Goal: Find specific page/section: Find specific page/section

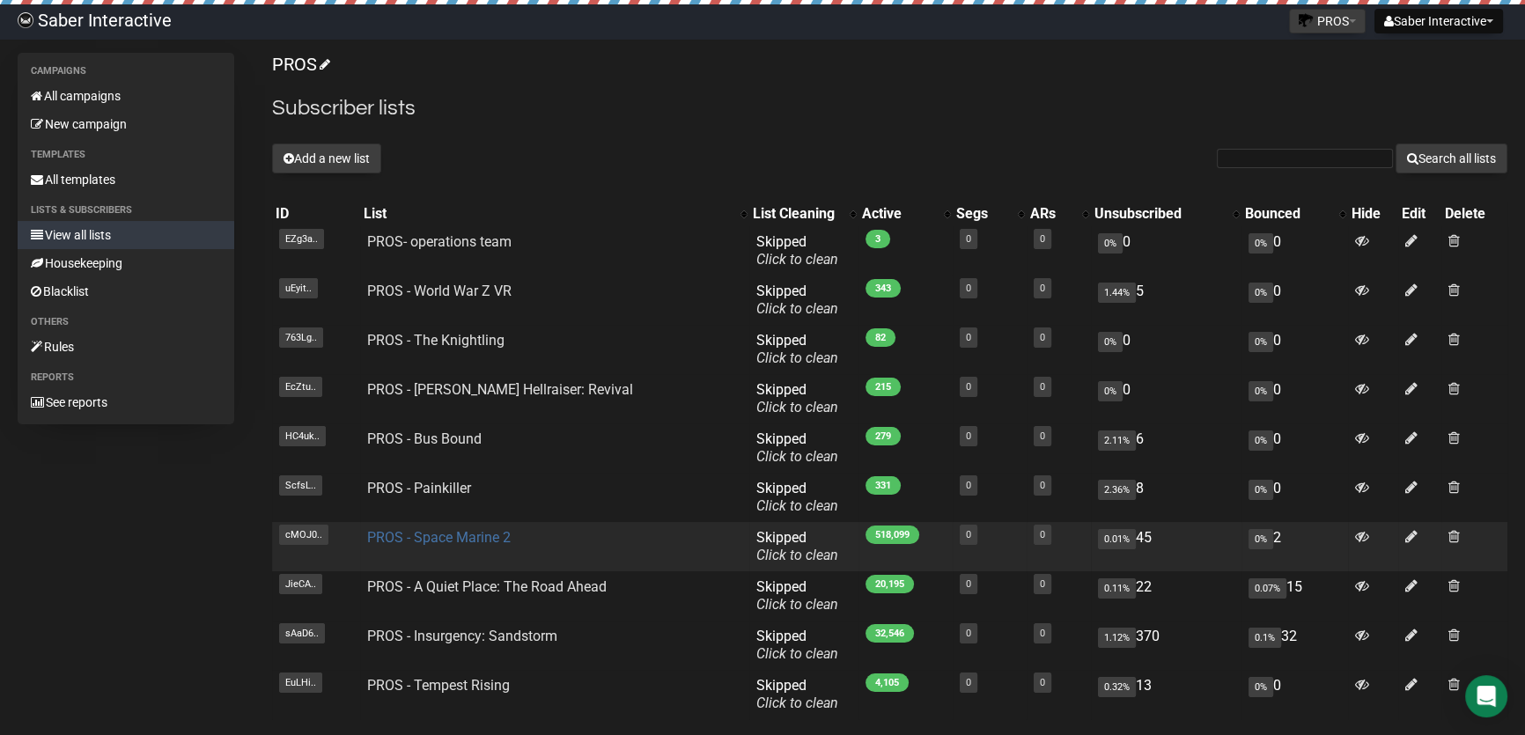
click at [413, 537] on link "PROS - Space Marine 2" at bounding box center [439, 537] width 144 height 17
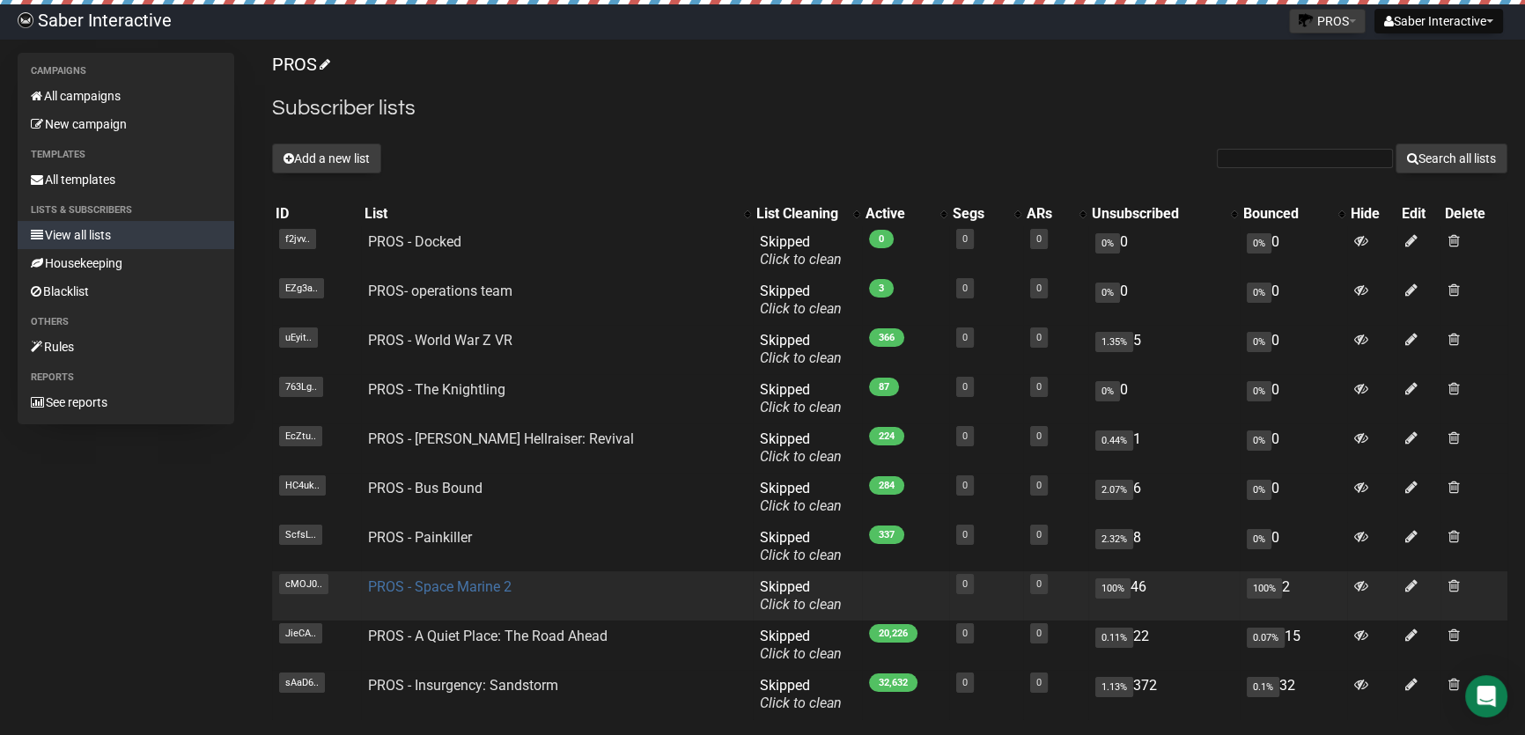
click at [406, 586] on link "PROS - Space Marine 2" at bounding box center [440, 587] width 144 height 17
click at [456, 590] on link "PROS - Space Marine 2" at bounding box center [440, 587] width 144 height 17
click at [425, 586] on link "PROS - Space Marine 2" at bounding box center [440, 587] width 144 height 17
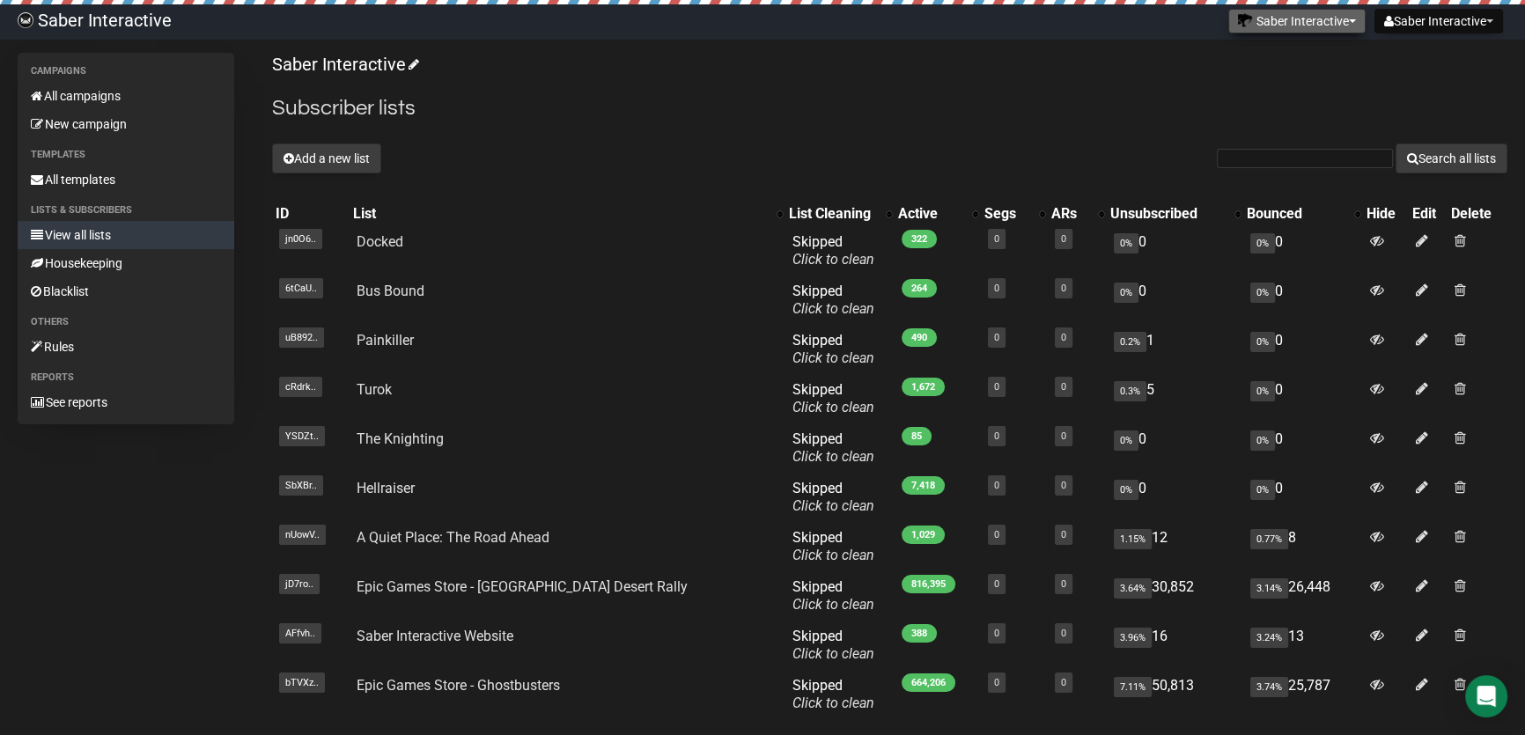
click at [1292, 18] on button "Saber Interactive" at bounding box center [1296, 21] width 137 height 25
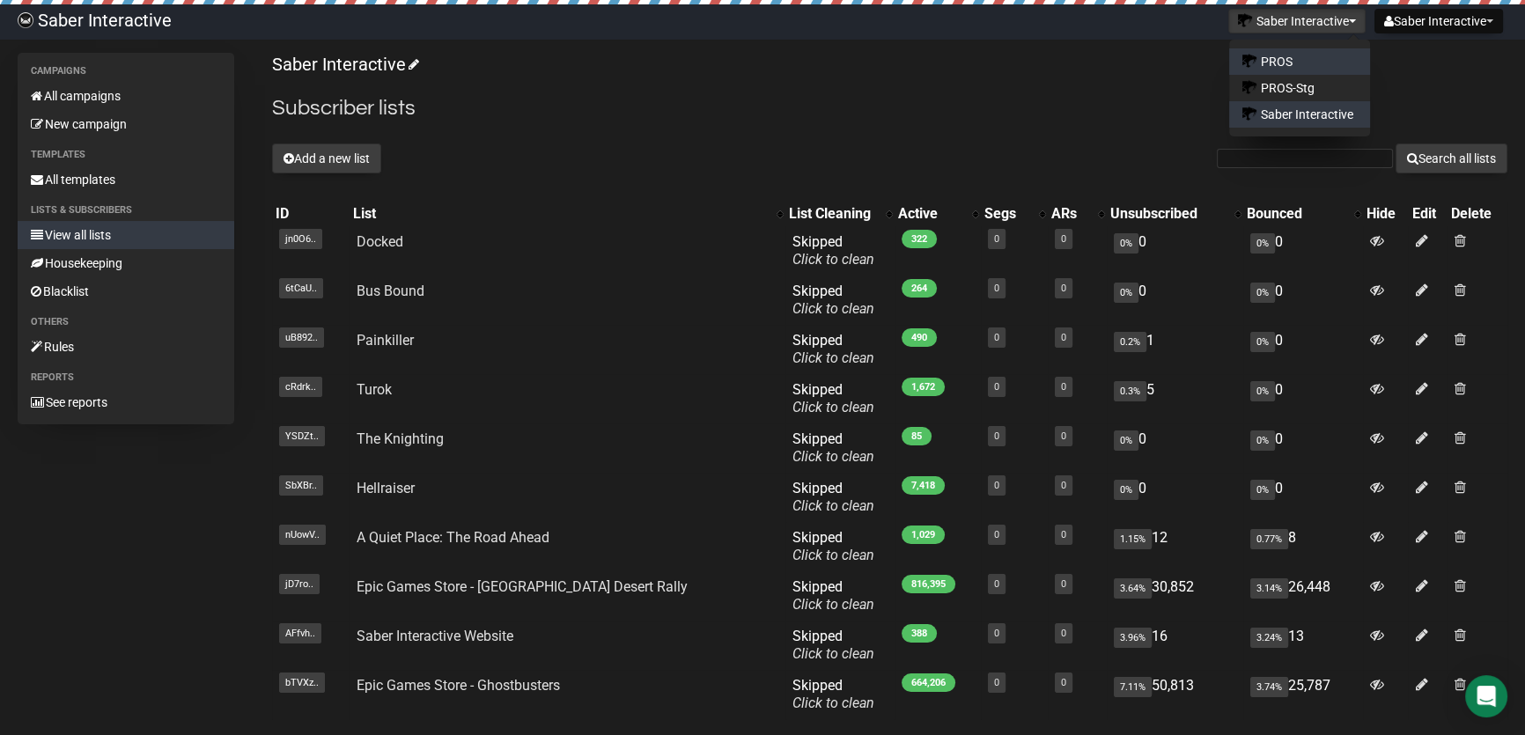
click at [1303, 60] on link "PROS" at bounding box center [1299, 61] width 141 height 26
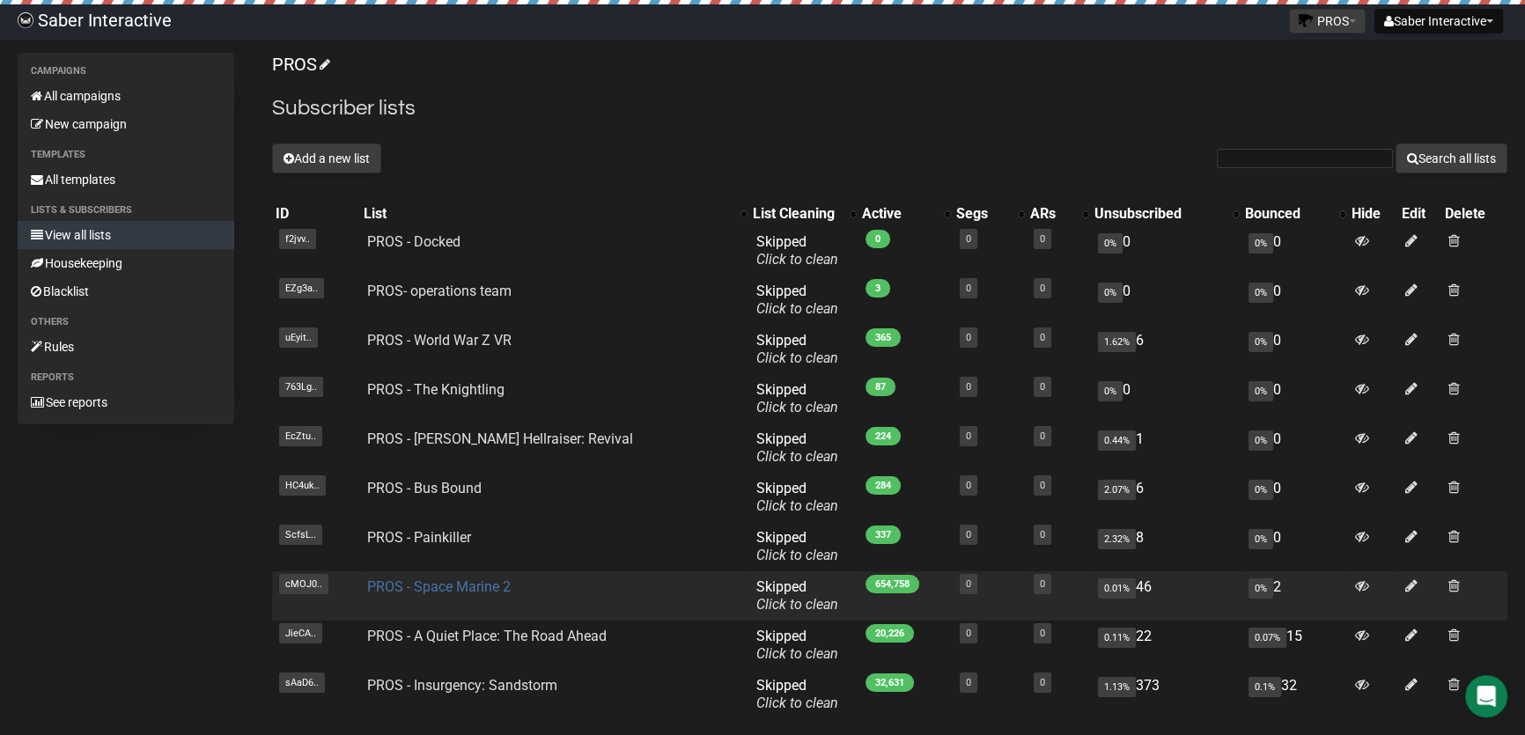
click at [424, 594] on link "PROS - Space Marine 2" at bounding box center [439, 587] width 144 height 17
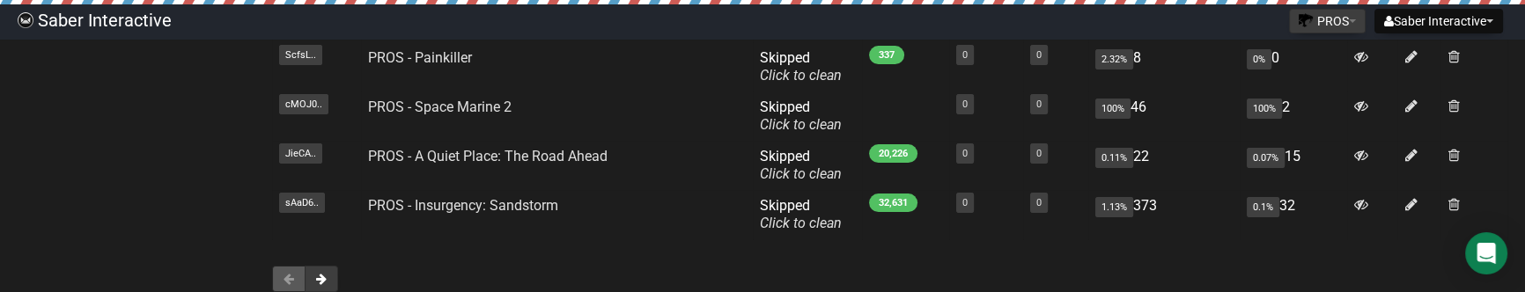
scroll to position [400, 0]
